Goal: Information Seeking & Learning: Learn about a topic

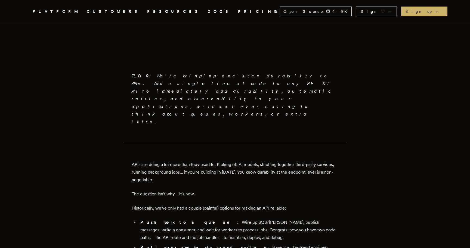
scroll to position [357, 0]
